Goal: Check status: Check status

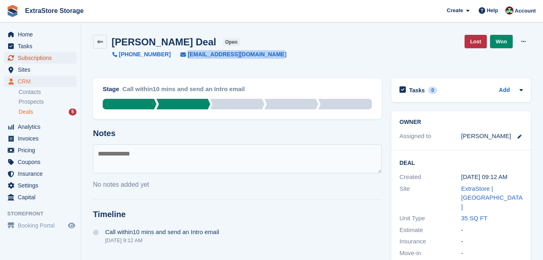
click at [30, 59] on span "Subscriptions" at bounding box center [42, 57] width 49 height 11
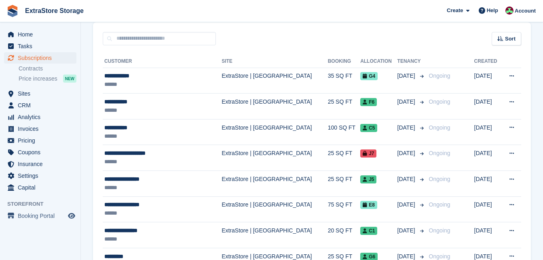
scroll to position [81, 0]
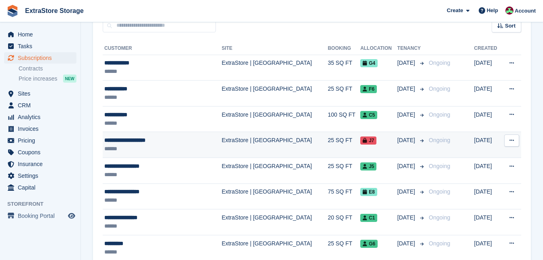
click at [140, 138] on div "**********" at bounding box center [153, 140] width 99 height 8
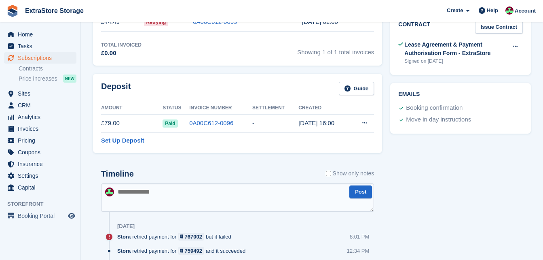
scroll to position [243, 0]
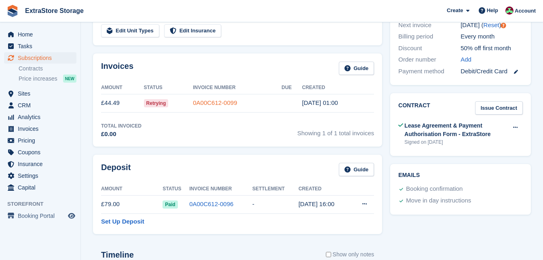
click at [198, 101] on link "0A00C612-0099" at bounding box center [215, 102] width 44 height 7
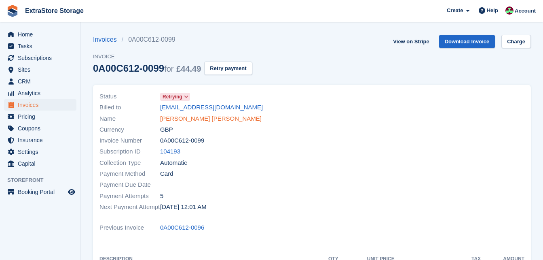
click at [181, 117] on link "Samantha Soltani Rad" at bounding box center [211, 118] width 102 height 9
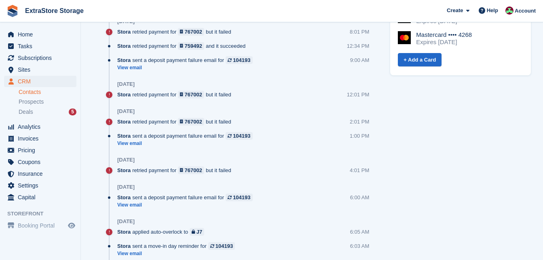
scroll to position [485, 0]
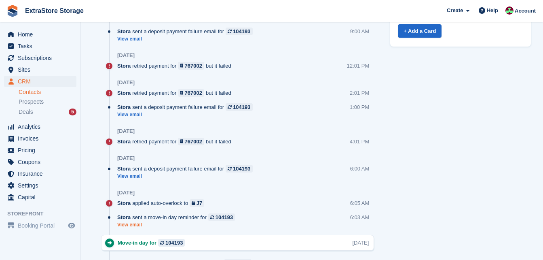
click at [135, 225] on link "View email" at bounding box center [178, 224] width 122 height 7
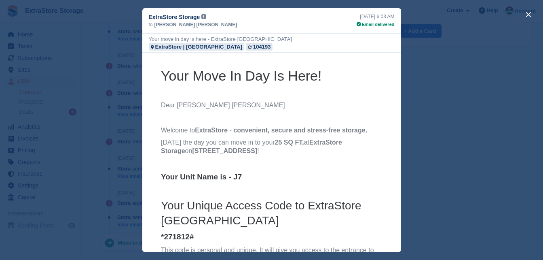
scroll to position [0, 0]
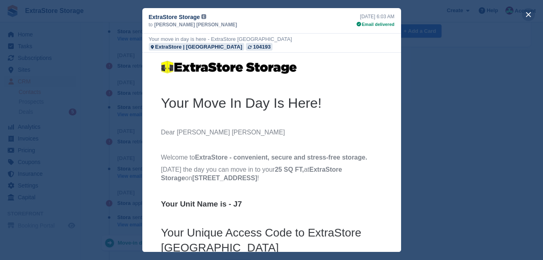
click at [528, 14] on button "close" at bounding box center [528, 14] width 13 height 13
